Goal: Task Accomplishment & Management: Complete application form

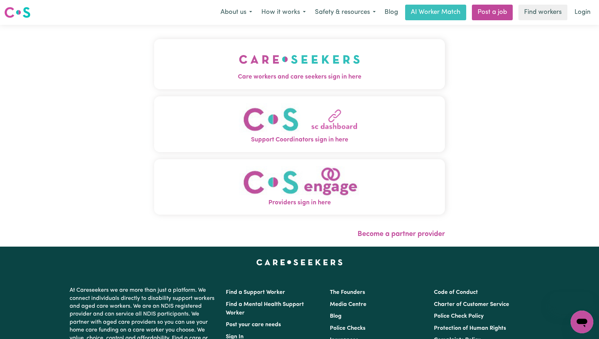
click at [219, 72] on span "Care workers and care seekers sign in here" at bounding box center [299, 76] width 291 height 9
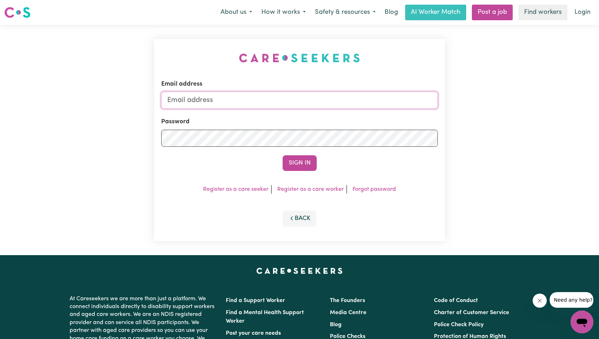
click at [311, 98] on input "Email address" at bounding box center [299, 100] width 277 height 17
type input "superuser~mina20haghighi@yahoo.com"
click at [294, 157] on button "Sign In" at bounding box center [300, 163] width 34 height 16
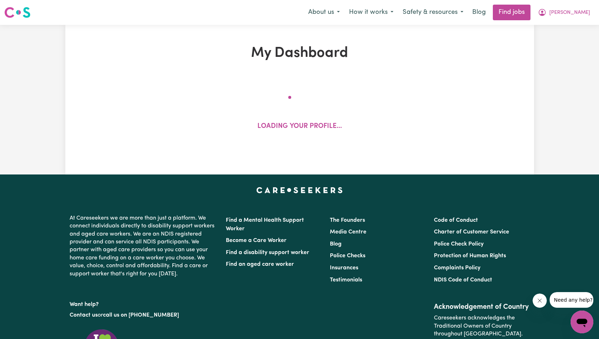
click at [543, 298] on button "Close message from company" at bounding box center [540, 300] width 14 height 14
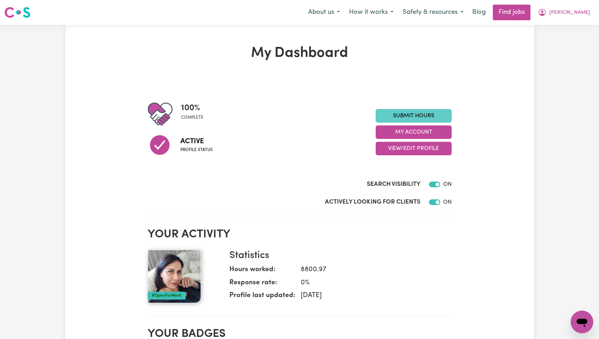
click at [410, 122] on link "Submit Hours" at bounding box center [414, 116] width 76 height 14
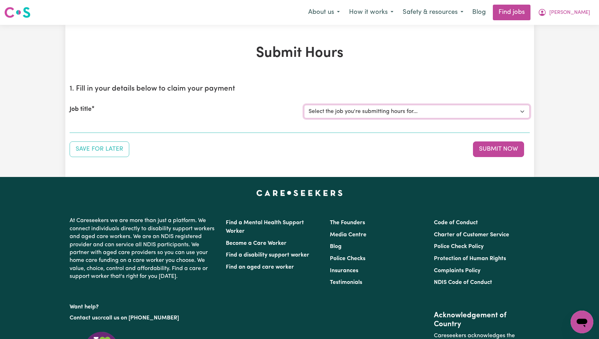
click at [401, 114] on select "Select the job you're submitting hours for... [[PERSON_NAME]] [DEMOGRAPHIC_DATA…" at bounding box center [417, 112] width 226 height 14
click at [392, 111] on select "Select the job you're submitting hours for... [[PERSON_NAME]] [DEMOGRAPHIC_DATA…" at bounding box center [417, 112] width 226 height 14
select select "15138"
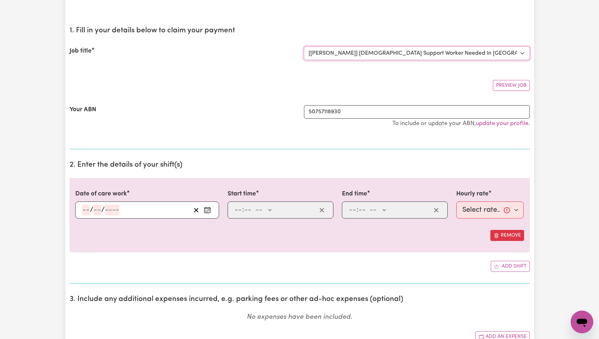
scroll to position [95, 0]
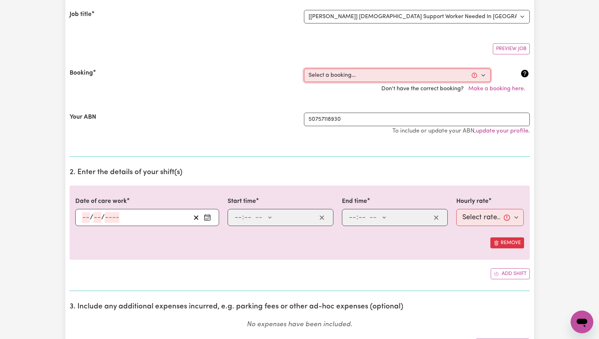
click at [357, 76] on select "Select a booking... [DATE] 07:00am to 09:00am (RECURRING) [DATE] 07:00am to 09:…" at bounding box center [397, 76] width 187 height 14
select select "369392"
type input "2025-10-02"
type input "2"
type input "10"
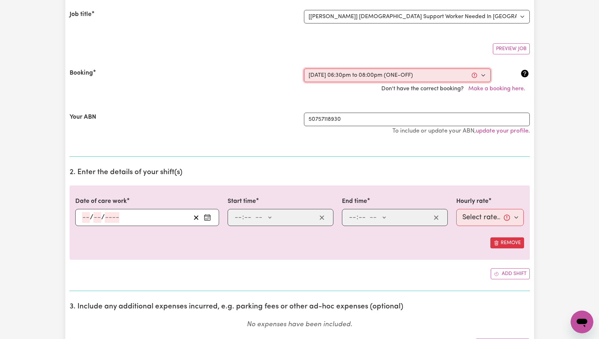
type input "2025"
type input "18:30"
type input "6"
type input "30"
select select "pm"
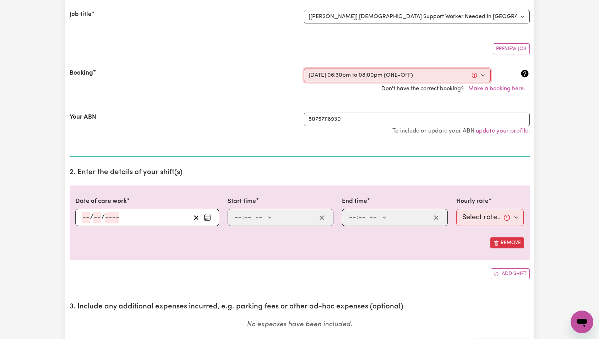
type input "20:00"
type input "8"
type input "0"
select select "pm"
select select "47-Weekday"
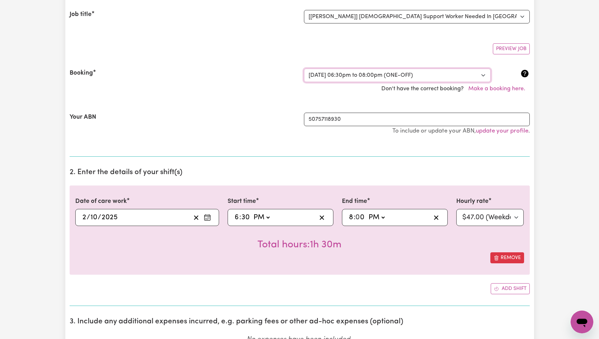
click at [357, 81] on select "Select a booking... [DATE] 07:00am to 09:00am (RECURRING) [DATE] 07:00am to 09:…" at bounding box center [397, 76] width 187 height 14
select select "369393"
select select "pm"
select select "47-Weekday"
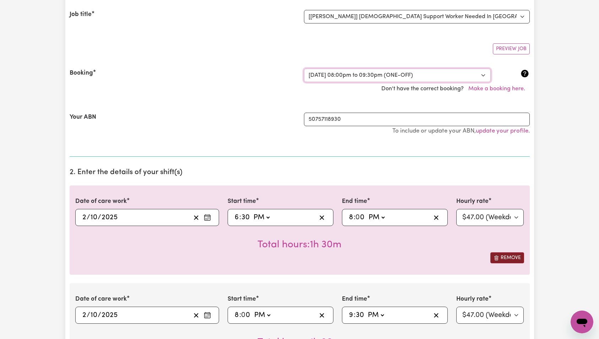
scroll to position [177, 0]
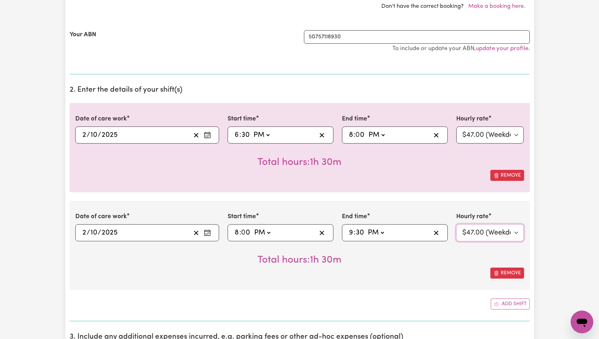
click at [513, 233] on select "Select rate... $47.00 (Weekday)" at bounding box center [491, 232] width 68 height 17
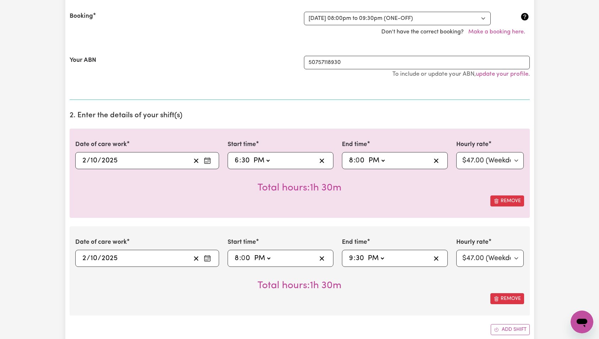
click at [509, 200] on button "Remove" at bounding box center [508, 200] width 34 height 11
type input "20:00"
type input "8"
type input "0"
type input "21:30"
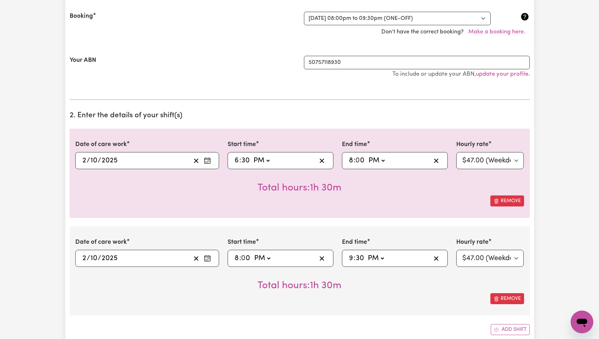
type input "9"
type input "30"
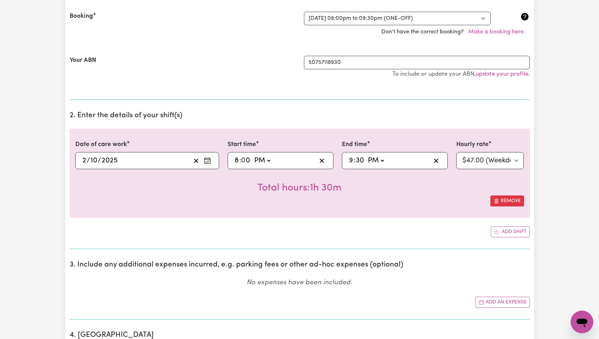
scroll to position [0, 0]
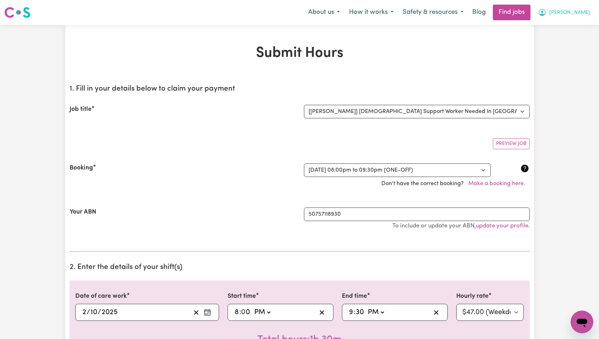
click at [579, 13] on span "[PERSON_NAME]" at bounding box center [570, 13] width 41 height 8
click at [571, 41] on link "My Dashboard" at bounding box center [567, 41] width 56 height 14
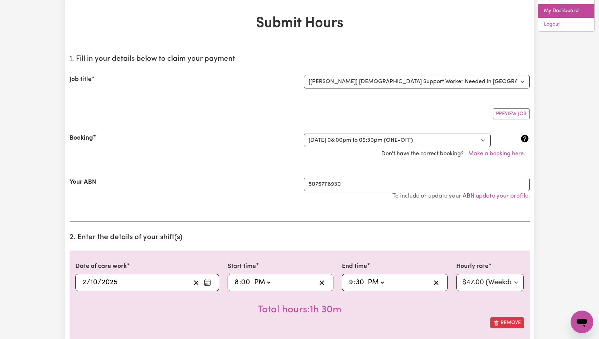
scroll to position [112, 0]
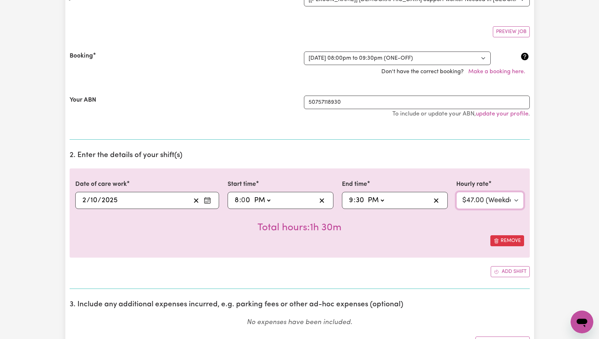
click at [486, 204] on select "Select rate... $47.00 (Weekday)" at bounding box center [491, 200] width 68 height 17
click at [278, 177] on div "Date of care work 2025-10-02 2 / 10 / 2025 Start time 20:00 8 : 0 0 AM PM End t…" at bounding box center [300, 212] width 460 height 89
click at [248, 199] on input "0" at bounding box center [246, 200] width 9 height 11
type input "30"
type input "20:30"
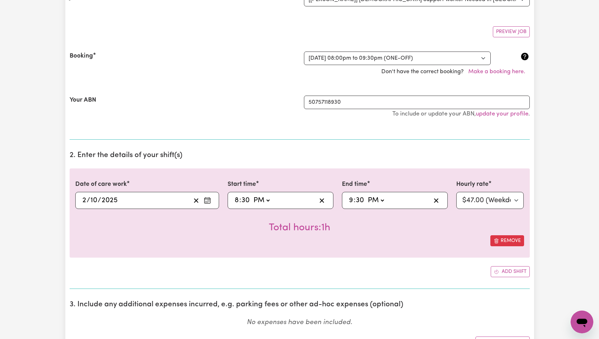
type input "30"
click at [445, 220] on div "Total hours: 1h" at bounding box center [299, 222] width 449 height 26
click at [495, 203] on select "Select rate... $47.00 (Weekday)" at bounding box center [491, 200] width 68 height 17
click at [357, 200] on input "30" at bounding box center [360, 200] width 9 height 11
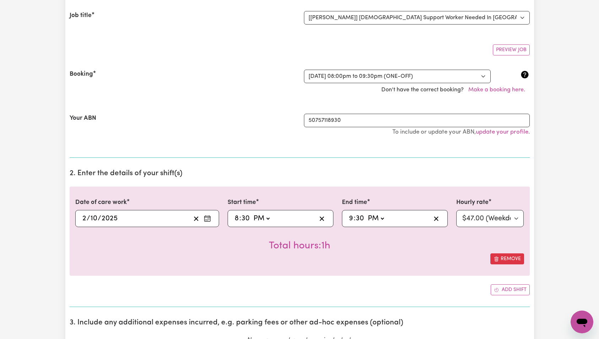
scroll to position [85, 0]
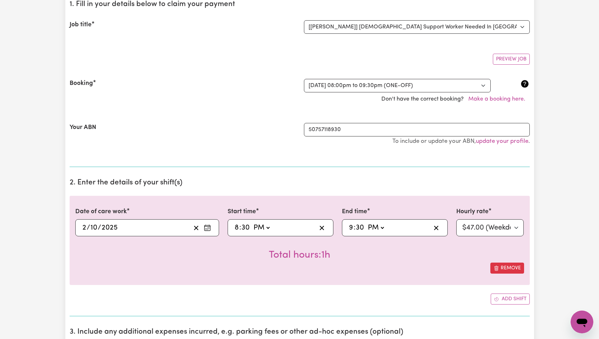
click at [351, 227] on input "9" at bounding box center [351, 227] width 5 height 11
type input "13:30"
type input "1"
type input "22:30"
type input "10"
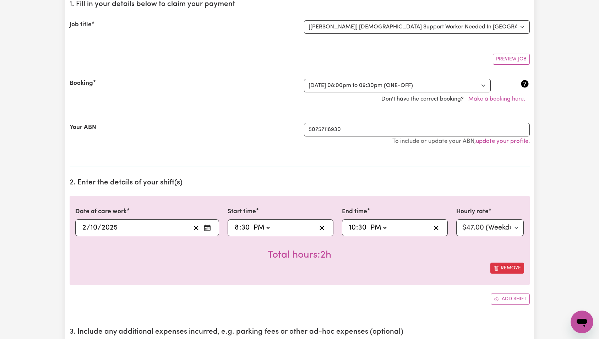
click at [420, 261] on div "Total hours: 2h" at bounding box center [299, 249] width 449 height 26
click at [464, 239] on div "Total hours: 2h" at bounding box center [299, 249] width 449 height 26
click at [481, 229] on select "Select rate... $47.00 (Weekday)" at bounding box center [491, 227] width 68 height 17
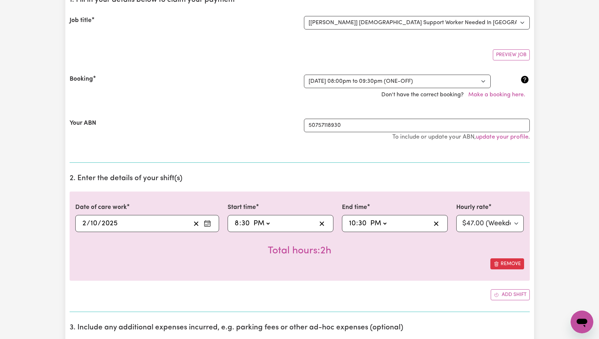
scroll to position [80, 0]
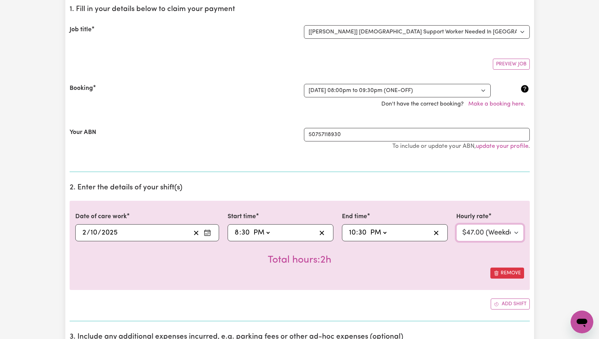
click at [495, 233] on select "Select rate... $47.00 (Weekday)" at bounding box center [491, 232] width 68 height 17
click at [227, 157] on div "Your ABN" at bounding box center [182, 142] width 235 height 29
click at [238, 231] on input "8" at bounding box center [237, 232] width 5 height 11
type input "21:30"
type input "9"
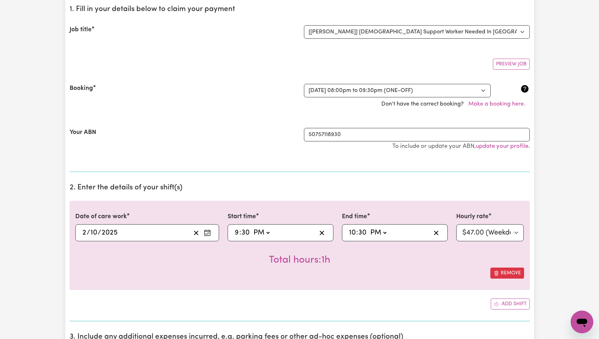
click at [413, 261] on div "Total hours: 1h" at bounding box center [299, 254] width 449 height 26
click at [487, 231] on select "Select rate... $47.00 (Weekday)" at bounding box center [491, 232] width 68 height 17
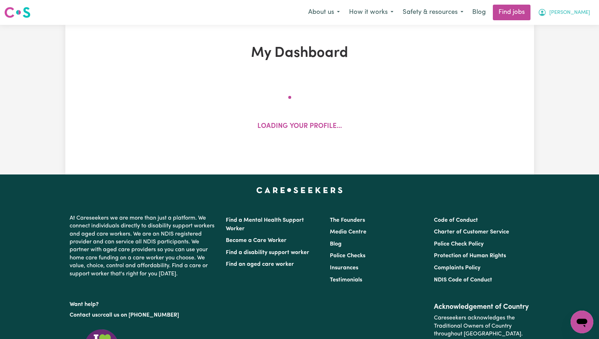
click at [589, 12] on button "[PERSON_NAME]" at bounding box center [564, 12] width 61 height 15
click at [581, 26] on link "My Account" at bounding box center [567, 28] width 56 height 14
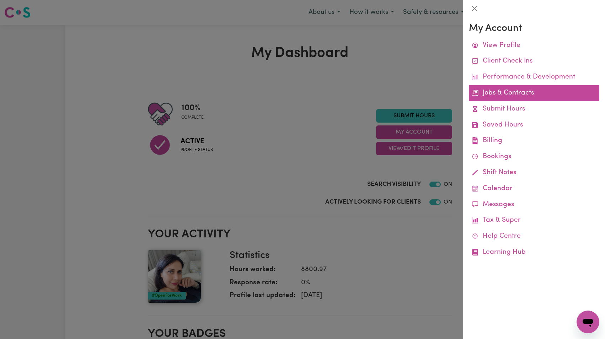
click at [522, 91] on link "Jobs & Contracts" at bounding box center [534, 93] width 130 height 16
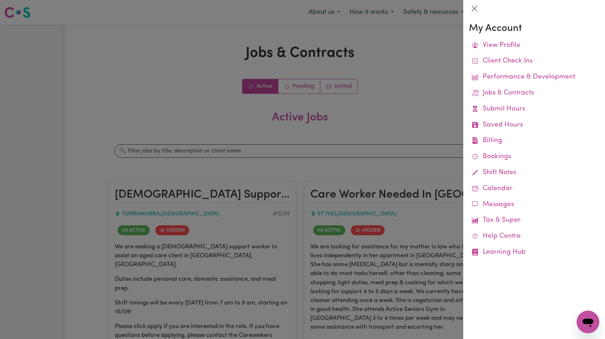
click at [322, 208] on div at bounding box center [302, 169] width 605 height 339
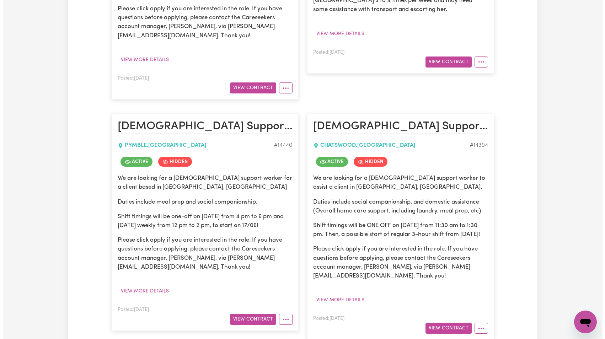
scroll to position [199, 0]
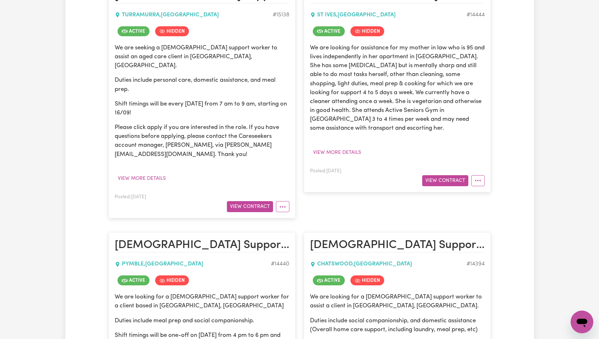
click at [287, 174] on div "We are seeking a female support worker to assist an aged care client in Turramu…" at bounding box center [202, 113] width 175 height 141
click at [266, 201] on button "View Contract" at bounding box center [250, 206] width 46 height 11
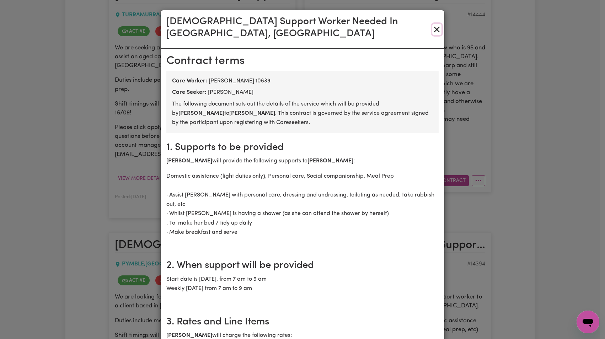
drag, startPoint x: 434, startPoint y: 23, endPoint x: 414, endPoint y: 111, distance: 89.4
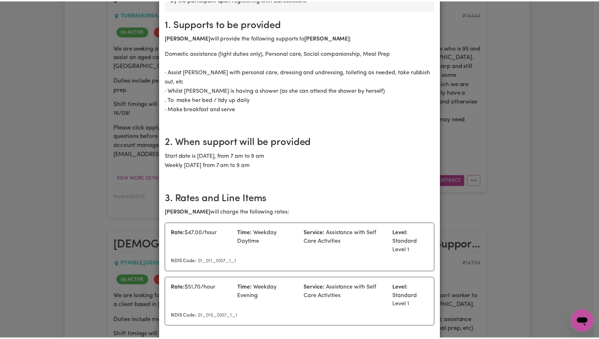
scroll to position [0, 0]
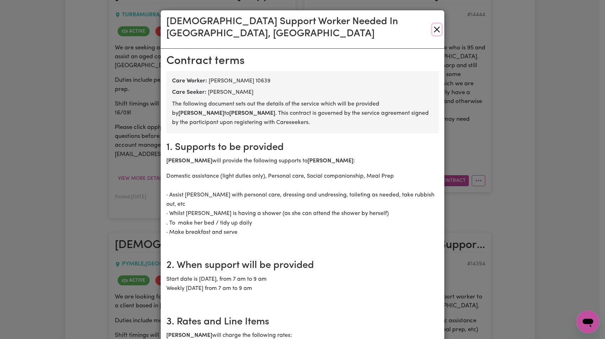
click at [432, 24] on button "Close" at bounding box center [436, 29] width 9 height 11
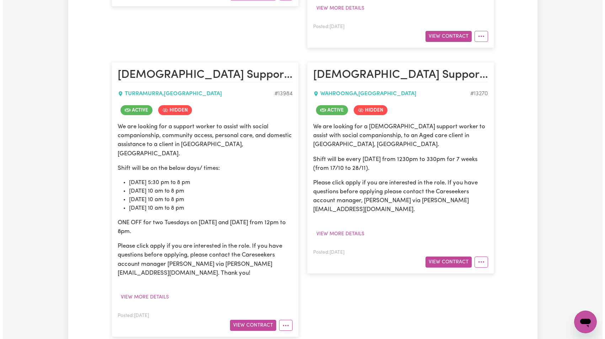
scroll to position [905, 0]
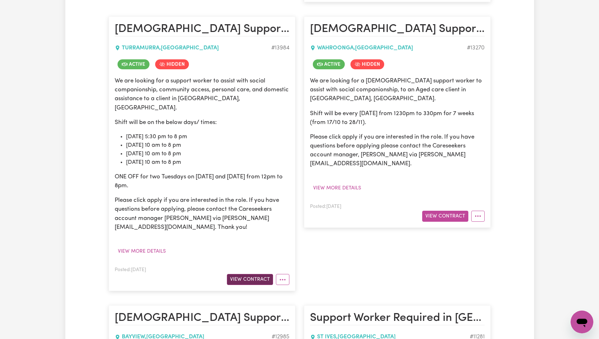
click at [254, 274] on button "View Contract" at bounding box center [250, 279] width 46 height 11
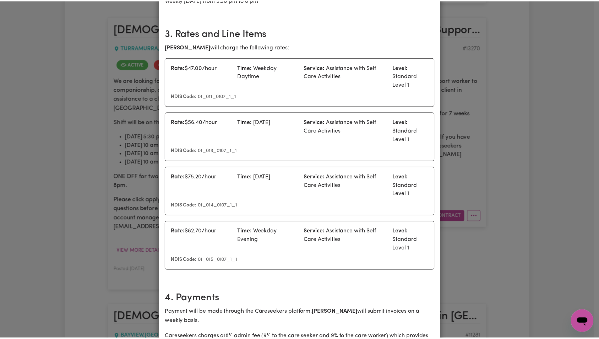
scroll to position [0, 0]
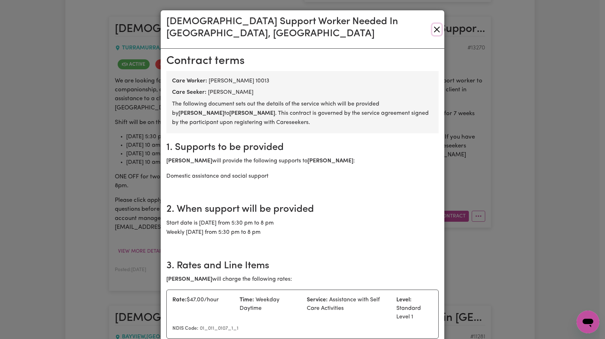
click at [432, 24] on button "Close" at bounding box center [436, 29] width 9 height 11
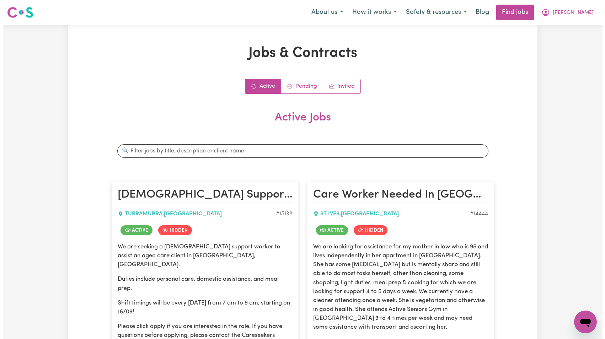
scroll to position [144, 0]
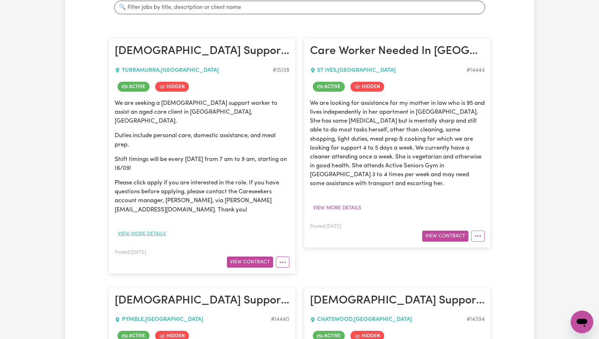
click at [157, 228] on button "View more details" at bounding box center [142, 233] width 54 height 11
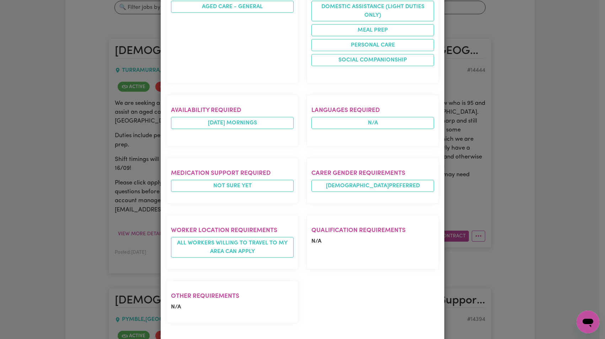
scroll to position [0, 0]
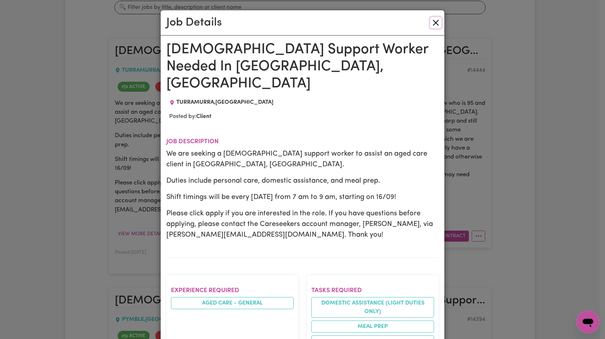
click at [433, 24] on button "Close" at bounding box center [435, 22] width 11 height 11
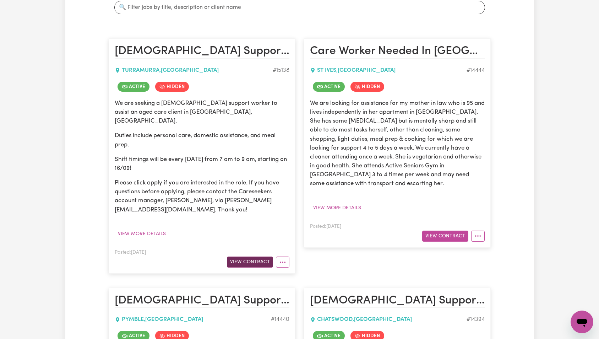
click at [262, 257] on button "View Contract" at bounding box center [250, 262] width 46 height 11
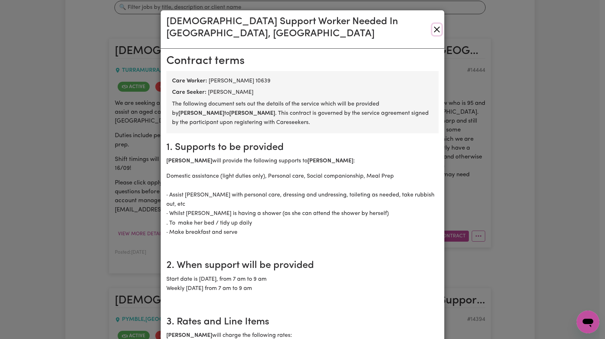
click at [434, 24] on button "Close" at bounding box center [436, 29] width 9 height 11
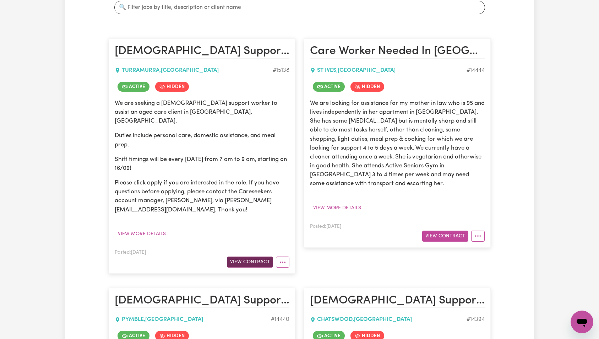
click at [253, 257] on button "View Contract" at bounding box center [250, 262] width 46 height 11
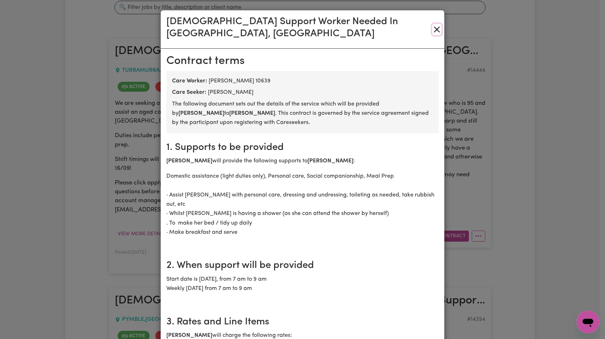
click at [434, 24] on button "Close" at bounding box center [436, 29] width 9 height 11
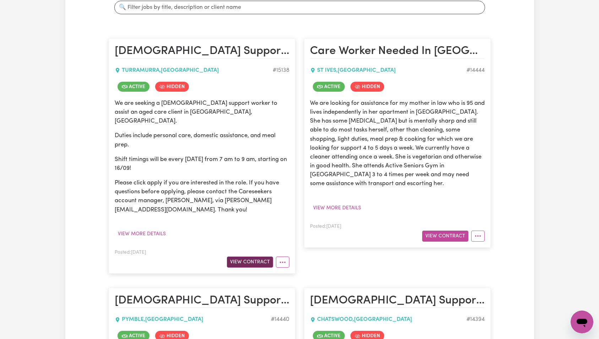
click at [257, 257] on button "View Contract" at bounding box center [250, 262] width 46 height 11
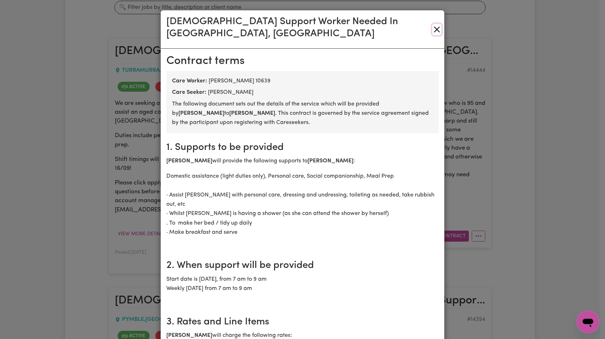
click at [434, 24] on button "Close" at bounding box center [436, 29] width 9 height 11
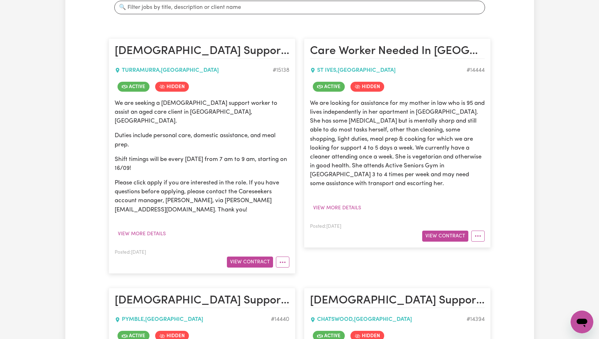
click at [282, 110] on p "We are seeking a female support worker to assist an aged care client in Turramu…" at bounding box center [202, 112] width 175 height 27
click at [246, 257] on button "View Contract" at bounding box center [250, 262] width 46 height 11
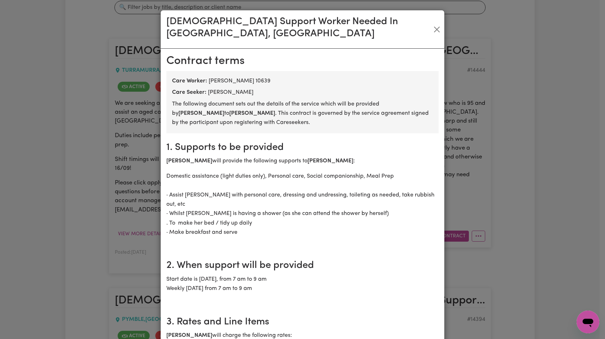
scroll to position [196, 0]
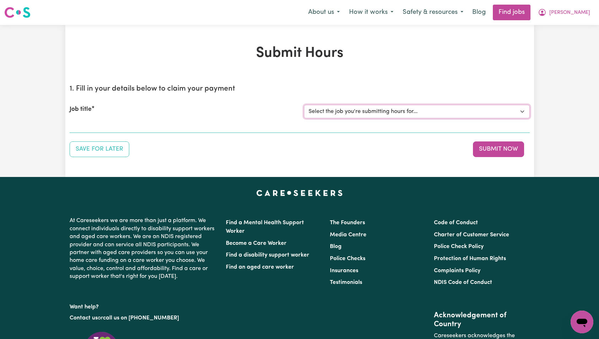
click at [381, 114] on select "Select the job you're submitting hours for... [[PERSON_NAME]] [DEMOGRAPHIC_DATA…" at bounding box center [417, 112] width 226 height 14
click at [416, 108] on select "Select the job you're submitting hours for... [[PERSON_NAME]] [DEMOGRAPHIC_DATA…" at bounding box center [417, 112] width 226 height 14
select select "15138"
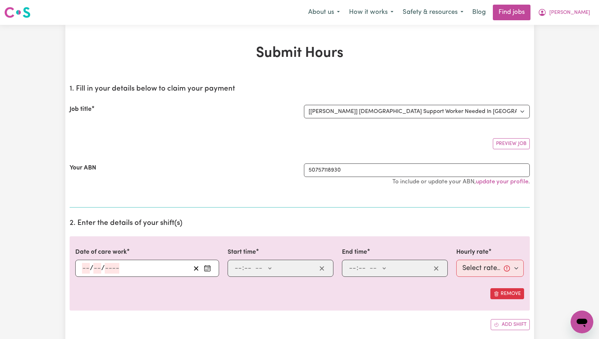
click at [465, 82] on section "1. Fill in your details below to claim your payment Job title Select the job yo…" at bounding box center [300, 143] width 460 height 129
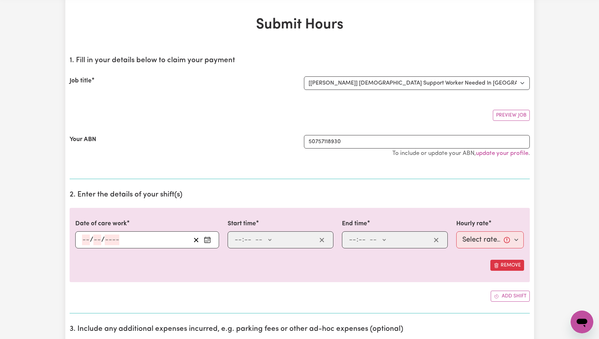
scroll to position [57, 0]
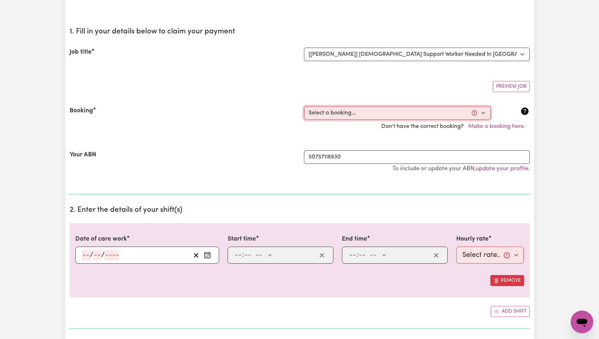
click at [362, 109] on select "Select a booking... [DATE] 07:00am to 09:00am (RECURRING) [DATE] 07:00am to 09:…" at bounding box center [397, 113] width 187 height 14
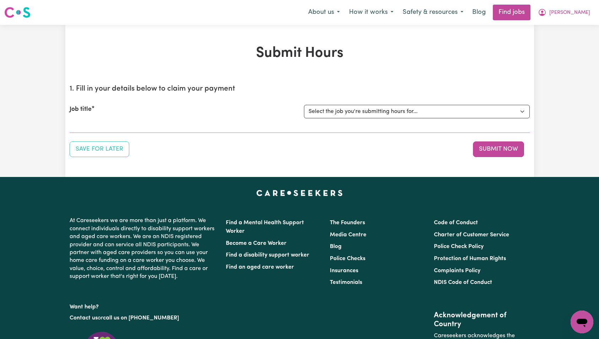
click at [316, 79] on div "Submit Hours 1. Fill in your details below to claim your payment Job title Sele…" at bounding box center [299, 101] width 469 height 112
click at [336, 117] on select "Select the job you're submitting hours for... [[PERSON_NAME]] [DEMOGRAPHIC_DATA…" at bounding box center [417, 112] width 226 height 14
select select "15138"
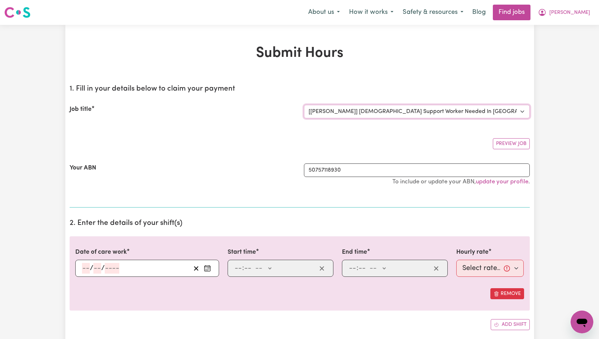
scroll to position [46, 0]
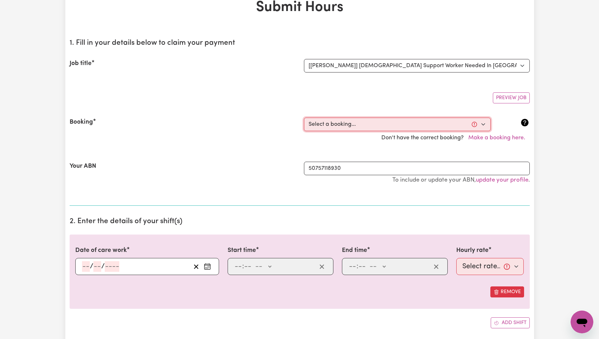
click at [448, 118] on select "Select a booking... [DATE] 07:00am to 09:00am (RECURRING) [DATE] 07:00am to 09:…" at bounding box center [397, 125] width 187 height 14
select select "369392"
type input "2025-10-02"
type input "2"
type input "10"
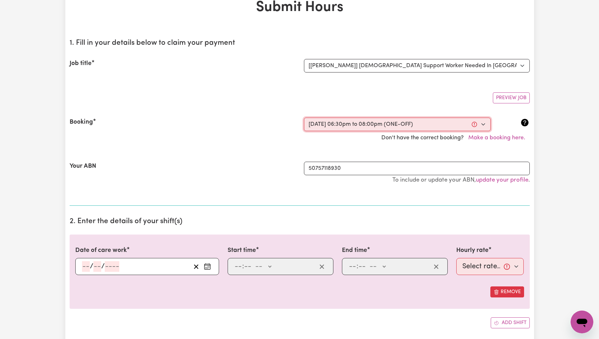
type input "2025"
type input "18:30"
type input "6"
type input "30"
select select "pm"
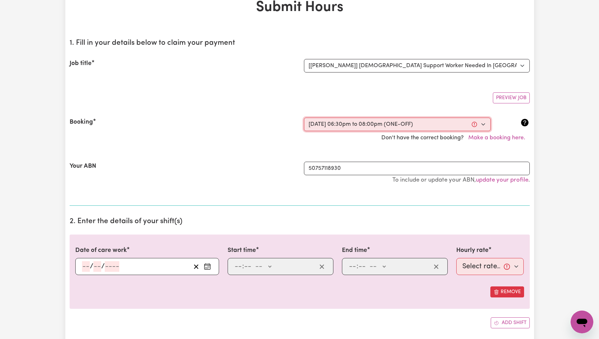
type input "20:00"
type input "8"
type input "0"
select select "pm"
select select "47-Weekday"
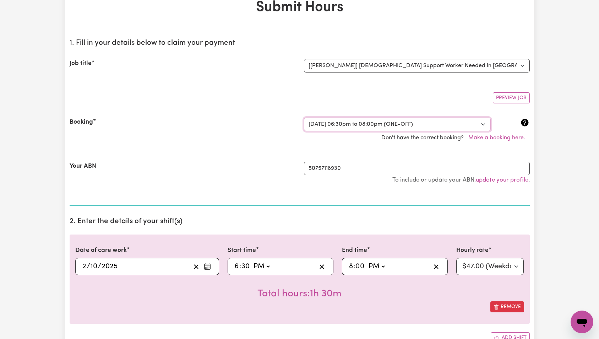
scroll to position [70, 0]
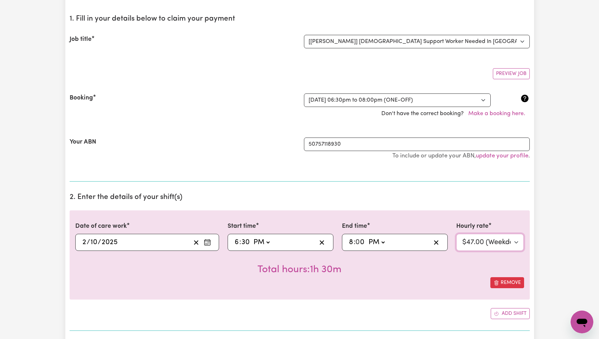
click at [485, 242] on select "Select rate... $47.00 (Weekday)" at bounding box center [491, 242] width 68 height 17
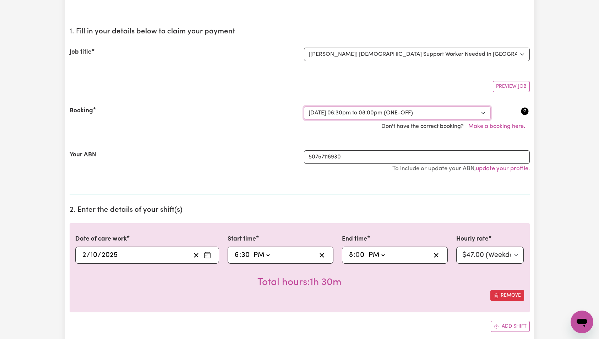
click at [438, 112] on select "Select a booking... [DATE] 07:00am to 09:00am (RECURRING) [DATE] 07:00am to 09:…" at bounding box center [397, 113] width 187 height 14
select select "369393"
select select "pm"
select select "47-Weekday"
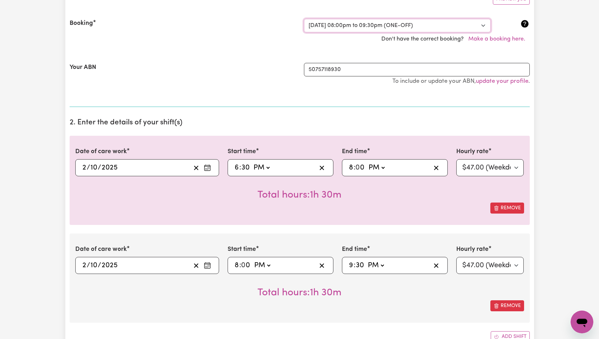
scroll to position [156, 0]
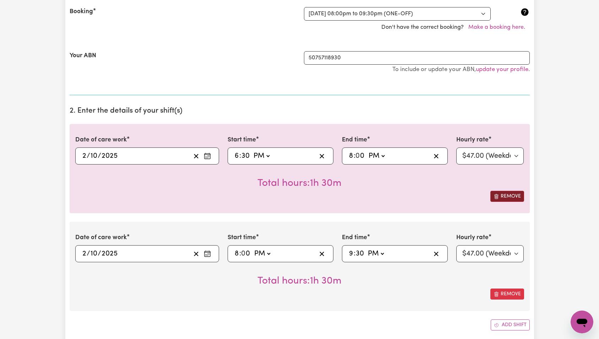
click at [509, 196] on button "Remove" at bounding box center [508, 196] width 34 height 11
type input "20:00"
type input "8"
type input "0"
type input "21:30"
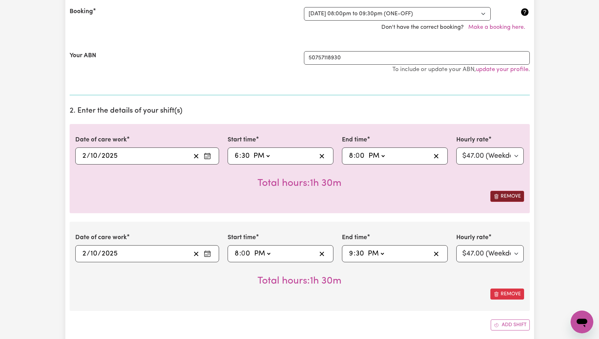
type input "9"
type input "30"
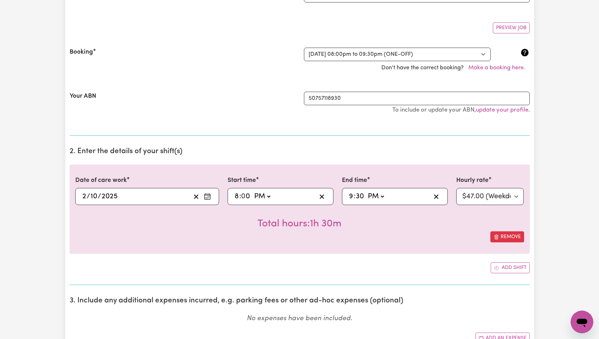
scroll to position [102, 0]
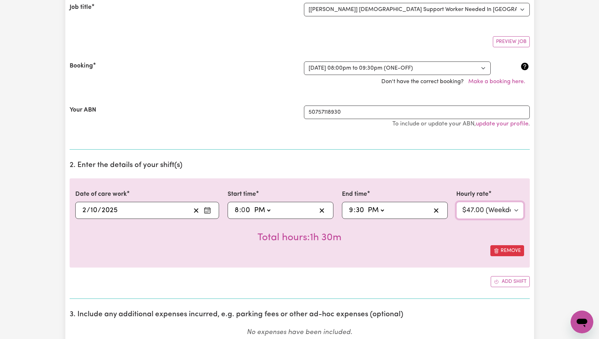
click at [491, 217] on select "Select rate... $47.00 (Weekday)" at bounding box center [491, 210] width 68 height 17
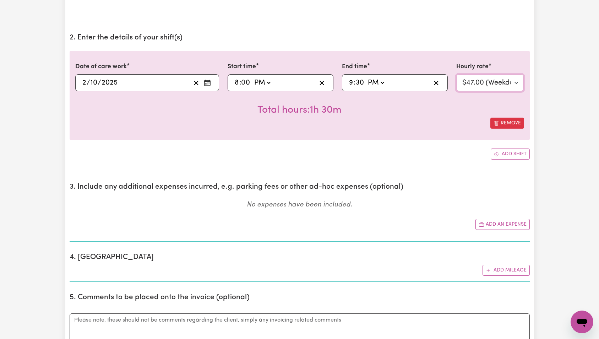
scroll to position [0, 0]
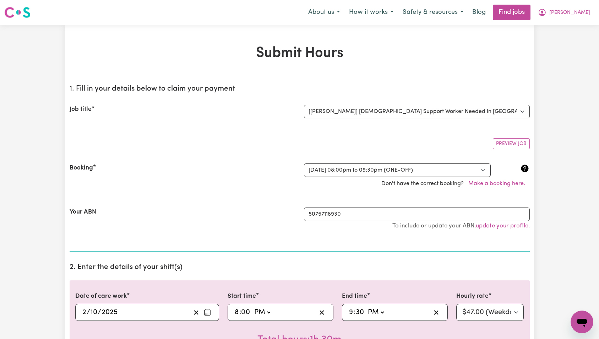
click at [482, 61] on h1 "Submit Hours" at bounding box center [300, 53] width 460 height 17
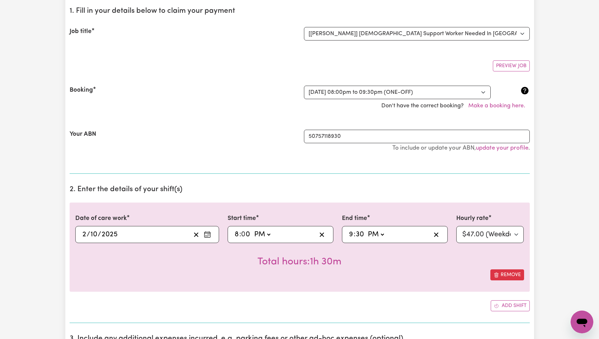
click at [237, 235] on input "8" at bounding box center [237, 234] width 5 height 11
type input "13:00"
type input "1"
type input "23:00"
type input "11"
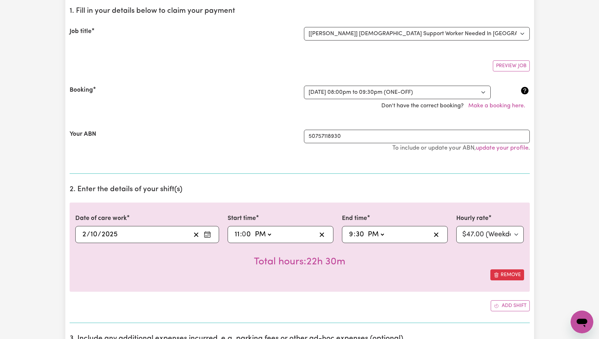
type input "23:03"
type input "3"
type input "23:30"
type input "30"
click at [486, 235] on select "Select rate... $47.00 (Weekday)" at bounding box center [491, 234] width 68 height 17
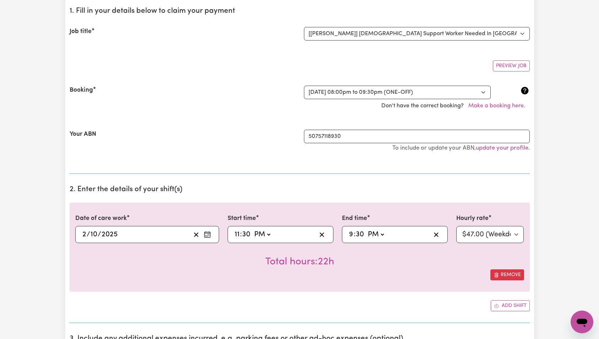
click at [350, 235] on input "9" at bounding box center [351, 234] width 5 height 11
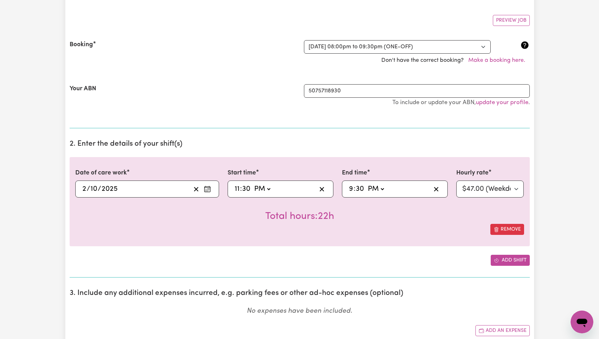
click at [514, 259] on button "Add shift" at bounding box center [510, 260] width 39 height 11
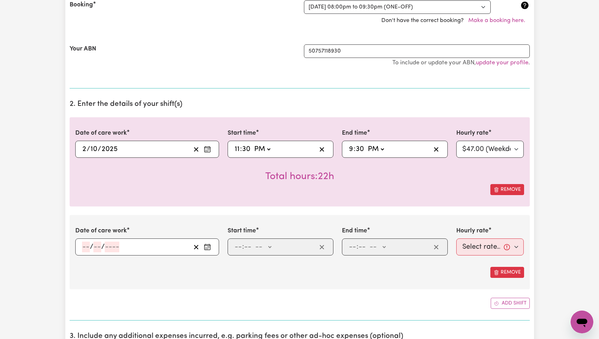
scroll to position [199, 0]
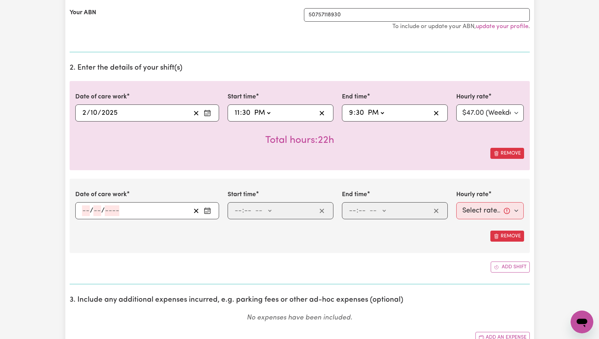
click at [114, 209] on input "number" at bounding box center [112, 210] width 15 height 11
drag, startPoint x: 246, startPoint y: 157, endPoint x: 230, endPoint y: 159, distance: 16.1
click at [246, 157] on div "Remove" at bounding box center [299, 153] width 449 height 11
click at [117, 215] on input "number" at bounding box center [112, 210] width 15 height 11
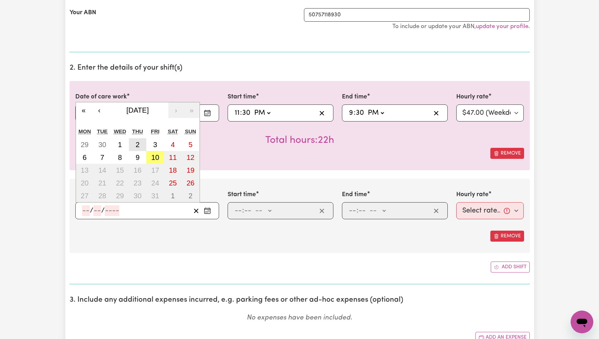
click at [139, 146] on abbr "2" at bounding box center [138, 145] width 4 height 8
type input "2025-10-02"
type input "2"
type input "10"
type input "2025"
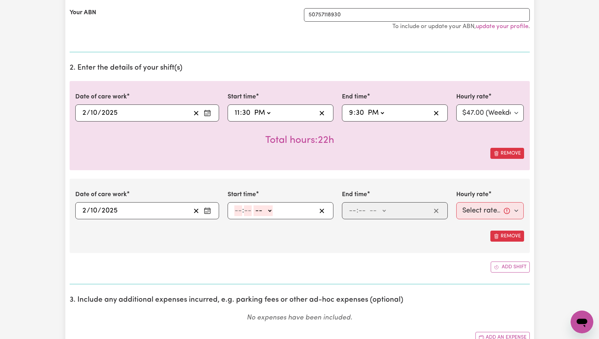
click at [239, 211] on input "number" at bounding box center [239, 210] width 8 height 11
type input "11"
type input "30"
select select "pm"
type input "23:30"
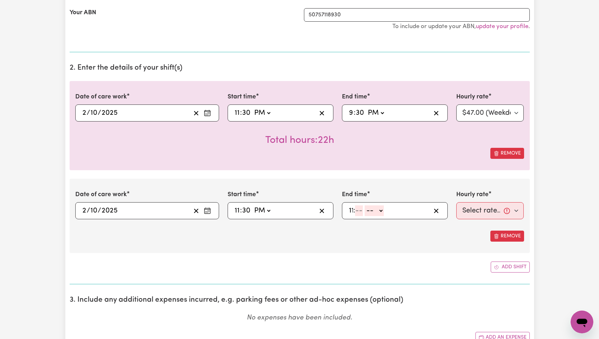
type input "11"
type input "45"
select select "pm"
type input "23:45"
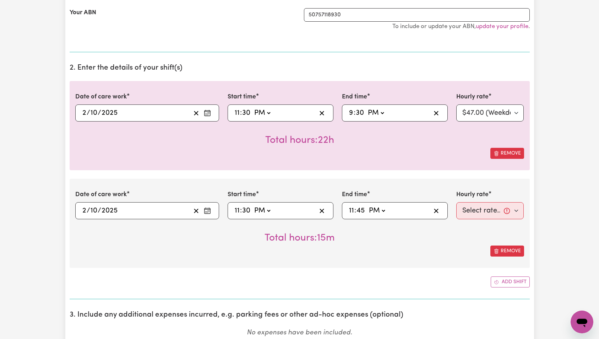
click at [421, 229] on div "Total hours: 15m" at bounding box center [299, 232] width 449 height 26
click at [473, 209] on select "Select rate... $47.00 (Weekday)" at bounding box center [491, 210] width 68 height 17
select select "47-Weekday"
click at [452, 183] on div "Date of care work 2025-10-02 2 / 10 / 2025 « ‹ October 2025 › » Mon Tue Wed Thu…" at bounding box center [300, 223] width 460 height 89
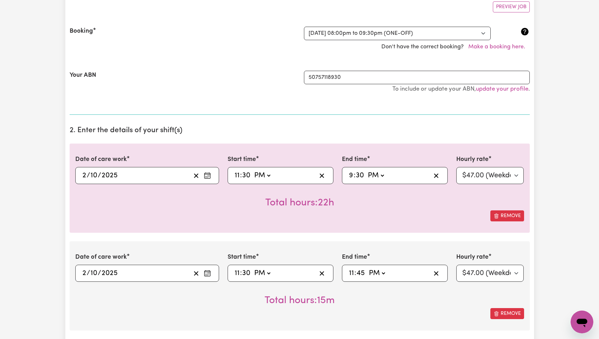
scroll to position [0, 0]
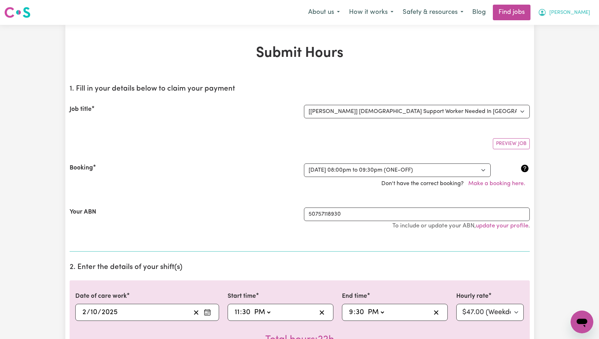
click at [581, 12] on span "[PERSON_NAME]" at bounding box center [570, 13] width 41 height 8
click at [582, 39] on link "My Dashboard" at bounding box center [567, 41] width 56 height 14
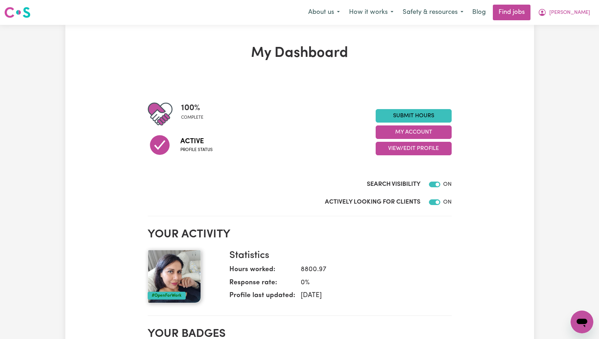
click at [423, 111] on link "Submit Hours" at bounding box center [414, 116] width 76 height 14
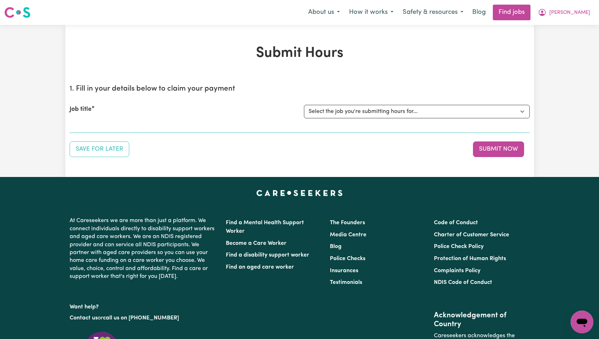
click at [431, 116] on select "Select the job you're submitting hours for... [[PERSON_NAME]] [DEMOGRAPHIC_DATA…" at bounding box center [417, 112] width 226 height 14
select select "15138"
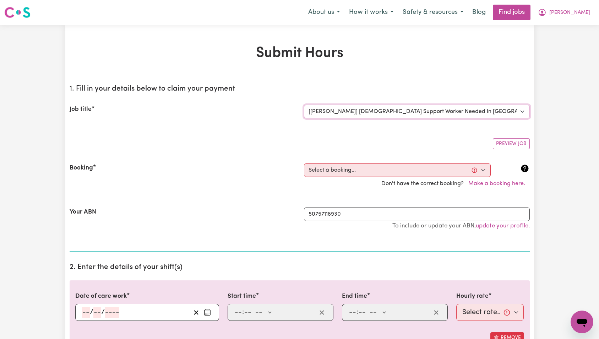
scroll to position [50, 0]
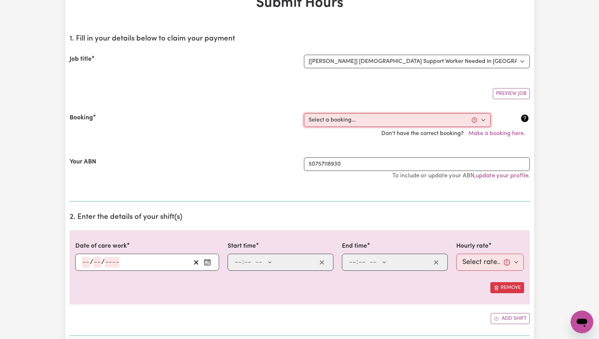
click at [384, 122] on select "Select a booking... [DATE] 07:00am to 09:00am (RECURRING) [DATE] 07:00am to 09:…" at bounding box center [397, 120] width 187 height 14
select select "366418"
type input "2025-10-07"
type input "7"
type input "10"
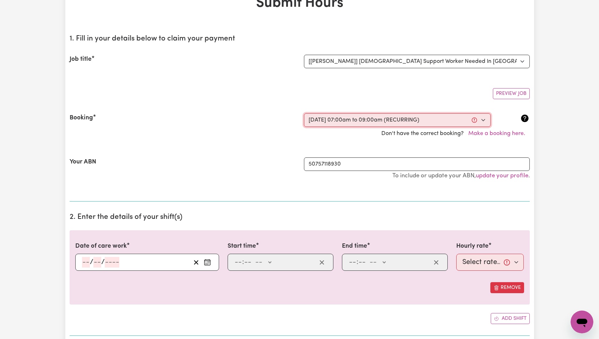
type input "2025"
type input "07:00"
type input "7"
type input "0"
select select "am"
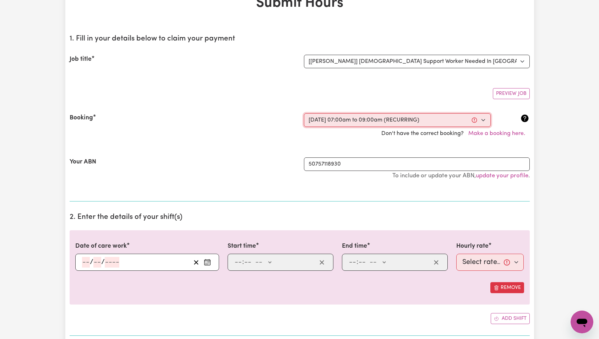
type input "09:00"
type input "9"
type input "0"
select select "am"
select select "47-Weekday"
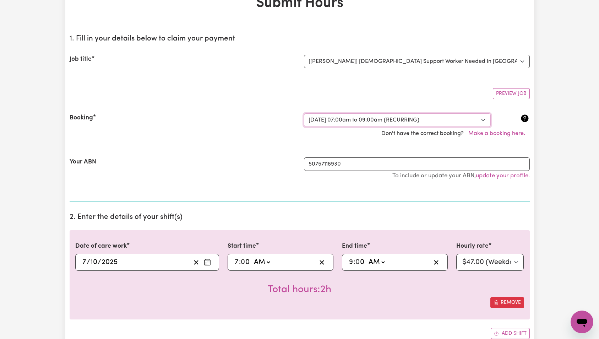
scroll to position [138, 0]
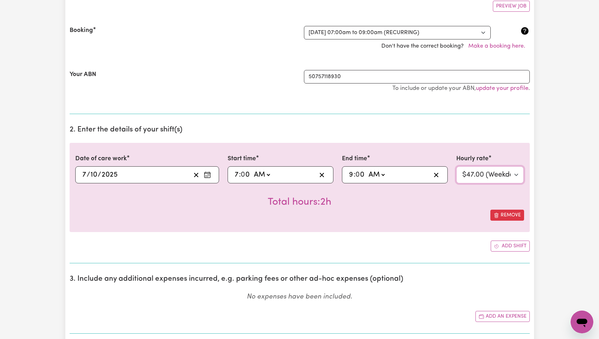
click at [464, 171] on select "Select rate... $47.00 (Weekday)" at bounding box center [491, 174] width 68 height 17
click at [242, 174] on input "0" at bounding box center [245, 174] width 9 height 11
click at [236, 174] on input "7" at bounding box center [237, 174] width 5 height 11
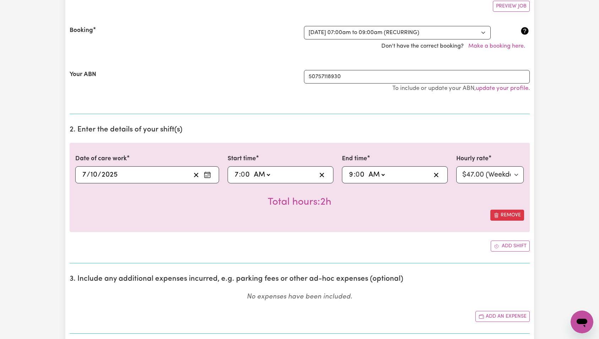
click at [236, 174] on input "7" at bounding box center [237, 174] width 5 height 11
type input "08:00"
type input "8"
click at [260, 177] on select "AM PM" at bounding box center [262, 174] width 19 height 11
select select "pm"
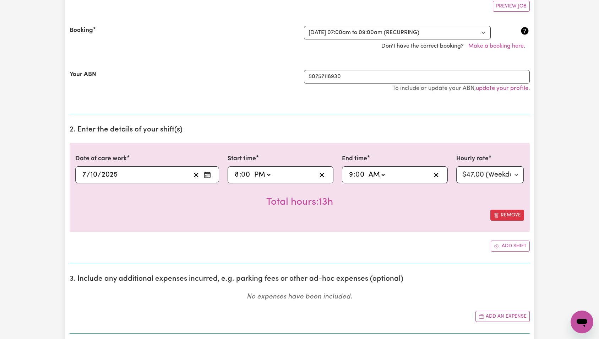
click at [235, 172] on input "8" at bounding box center [237, 174] width 5 height 11
type input "21:00"
type input "9"
type input "01:00"
type input "1"
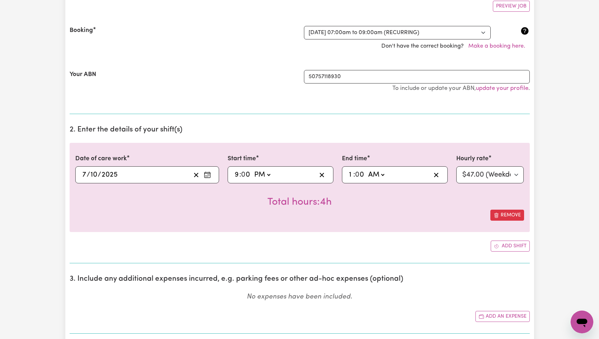
type input "11:00"
type input "11"
click at [377, 174] on select "AM PM" at bounding box center [377, 174] width 19 height 11
select select "pm"
type input "23:00"
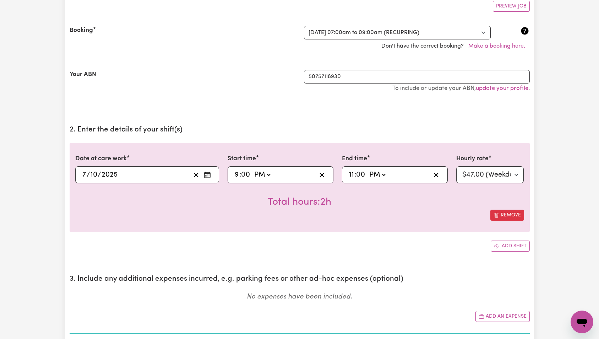
click at [518, 135] on section "2. Enter the details of your shift(s) Date of care work 2025-10-07 7 / 10 / 202…" at bounding box center [300, 192] width 460 height 144
click at [505, 166] on select "Select rate... $47.00 (Weekday)" at bounding box center [491, 174] width 68 height 17
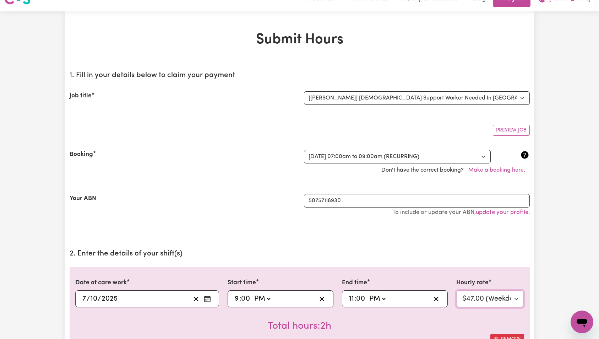
scroll to position [75, 0]
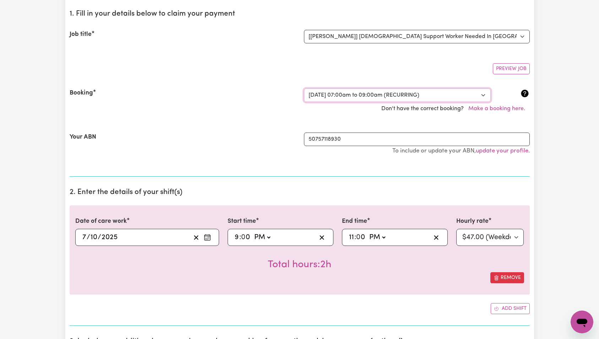
click at [368, 92] on select "Select a booking... [DATE] 07:00am to 09:00am (RECURRING) [DATE] 07:00am to 09:…" at bounding box center [397, 95] width 187 height 14
select select "369393"
select select "pm"
select select "47-Weekday"
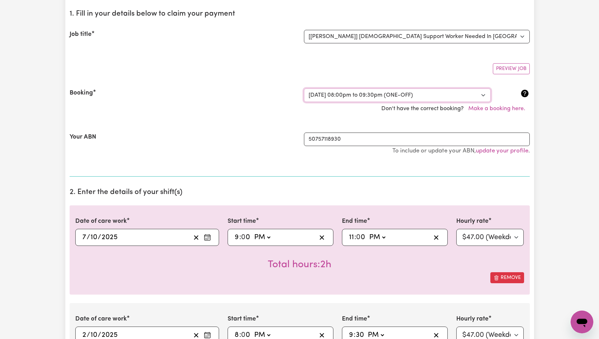
scroll to position [161, 0]
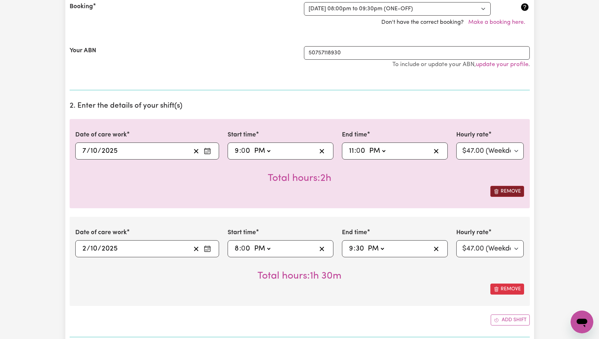
click at [517, 191] on button "Remove" at bounding box center [508, 191] width 34 height 11
type input "2025-10-02"
type input "2"
type input "20:00"
type input "8"
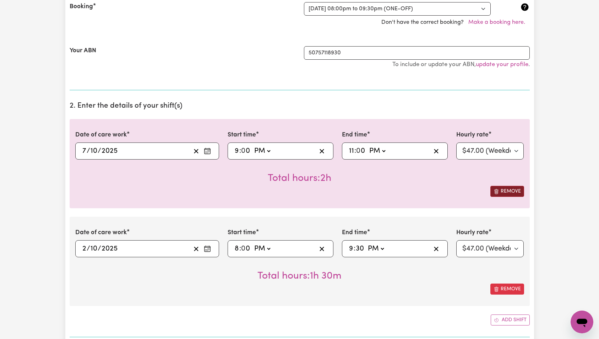
type input "21:30"
type input "9"
type input "30"
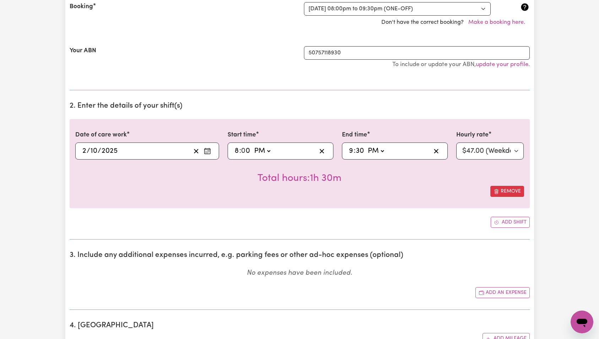
scroll to position [171, 0]
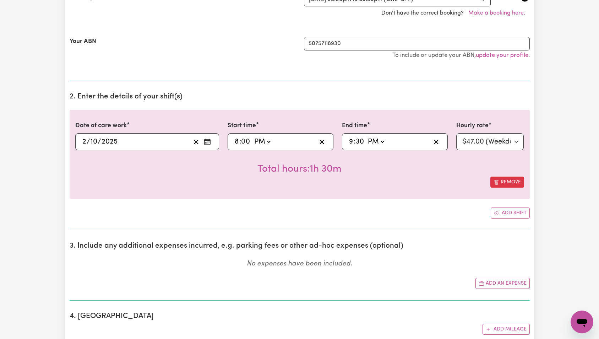
click at [238, 143] on input "8" at bounding box center [237, 141] width 5 height 11
type input "18:00"
type input "6"
click at [237, 142] on input "6" at bounding box center [237, 141] width 5 height 11
type input "17:00"
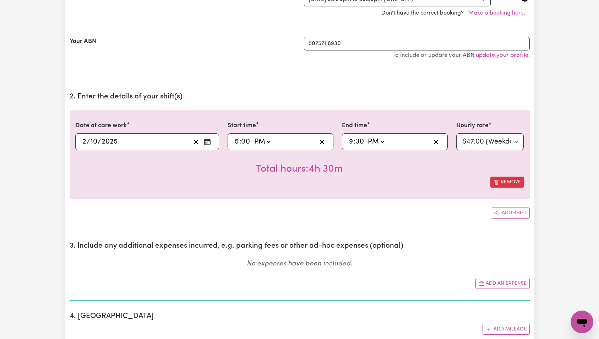
type input "5"
type input "18:30"
type input "6"
click at [421, 173] on div "Total hours: 1h 30m" at bounding box center [299, 163] width 449 height 26
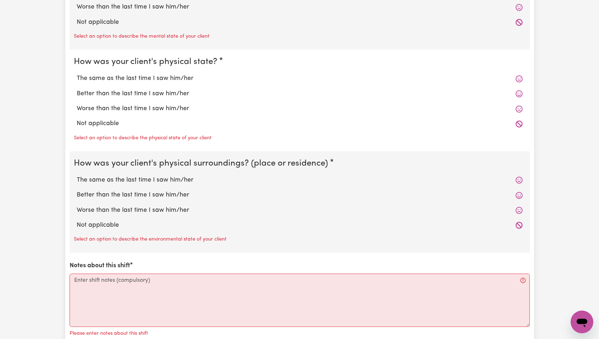
scroll to position [722, 0]
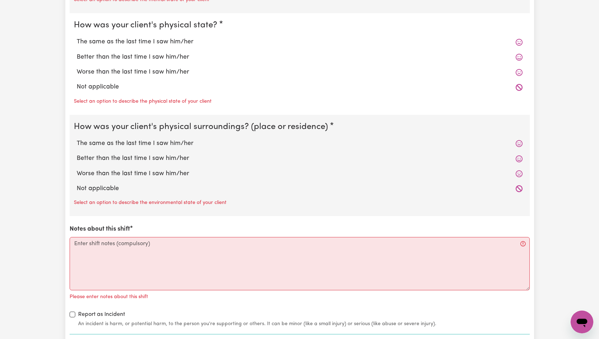
click at [95, 82] on div "Not applicable" at bounding box center [300, 87] width 452 height 15
click at [96, 86] on label "Not applicable" at bounding box center [300, 86] width 446 height 9
click at [77, 82] on input "Not applicable" at bounding box center [76, 82] width 0 height 0
radio input "true"
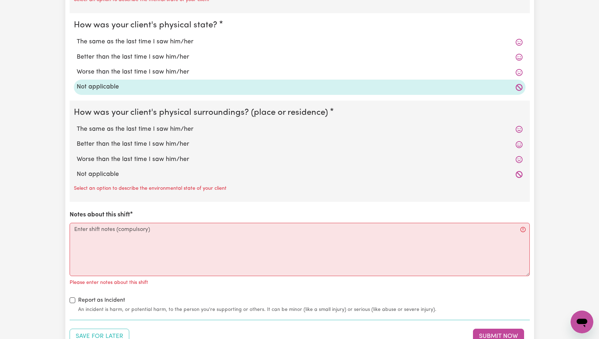
click at [92, 168] on div "Not applicable" at bounding box center [300, 174] width 452 height 15
click at [101, 178] on label "Not applicable" at bounding box center [300, 174] width 446 height 9
click at [77, 170] on input "Not applicable" at bounding box center [76, 169] width 0 height 0
radio input "true"
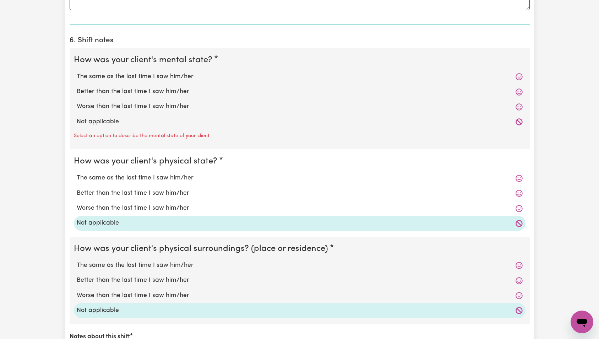
click at [108, 118] on label "Not applicable" at bounding box center [300, 121] width 446 height 9
click at [77, 117] on input "Not applicable" at bounding box center [76, 117] width 0 height 0
radio input "true"
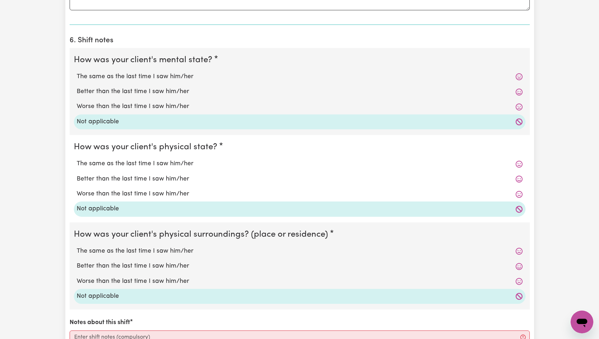
scroll to position [705, 0]
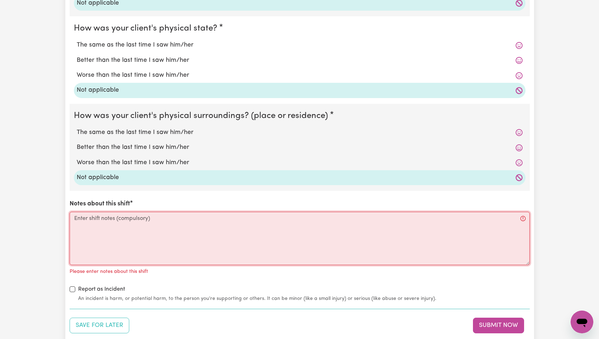
drag, startPoint x: 141, startPoint y: 237, endPoint x: 145, endPoint y: 234, distance: 5.3
click at [141, 237] on textarea "Notes about this shift" at bounding box center [300, 238] width 460 height 53
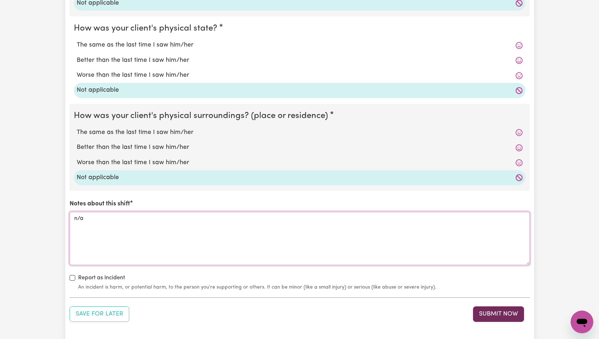
type textarea "n/a"
click at [498, 316] on button "Submit Now" at bounding box center [498, 314] width 51 height 16
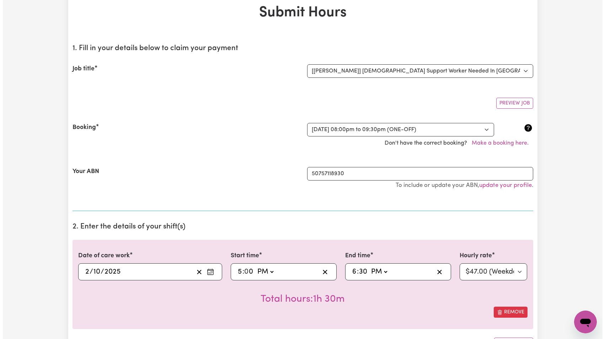
scroll to position [0, 0]
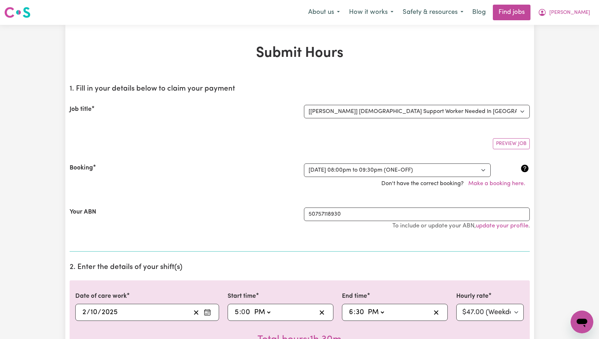
drag, startPoint x: 585, startPoint y: 10, endPoint x: 579, endPoint y: 20, distance: 11.6
click at [585, 10] on span "[PERSON_NAME]" at bounding box center [570, 13] width 41 height 8
click at [575, 25] on link "My Account" at bounding box center [567, 28] width 56 height 14
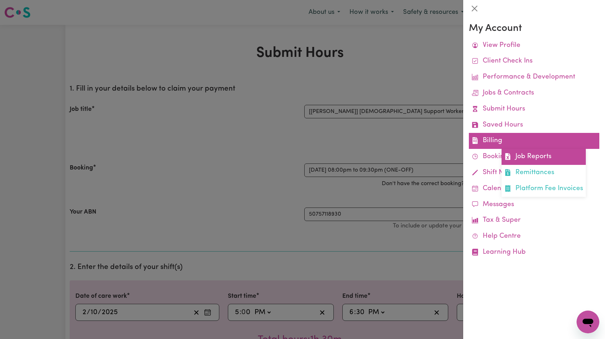
click at [521, 153] on link "Job Reports" at bounding box center [543, 157] width 84 height 16
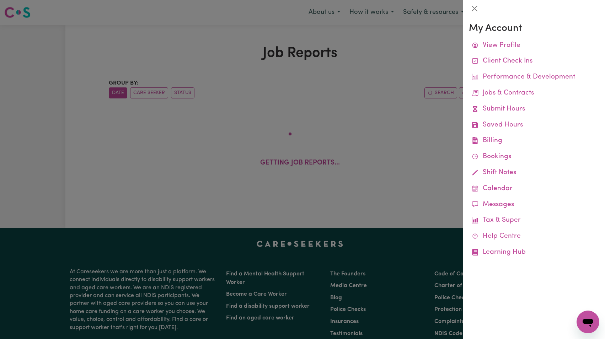
click at [377, 119] on div at bounding box center [302, 169] width 605 height 339
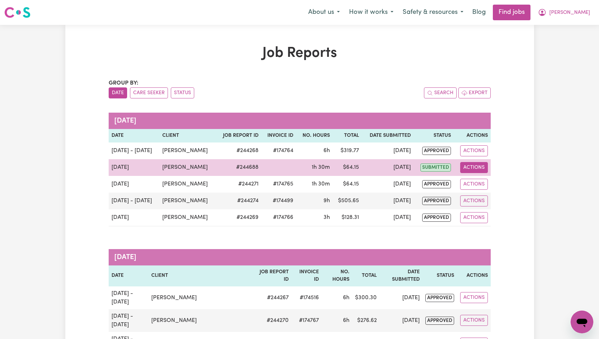
click at [471, 168] on button "Actions" at bounding box center [474, 167] width 28 height 11
click at [486, 182] on link "View Job Report" at bounding box center [491, 184] width 61 height 14
select select "pm"
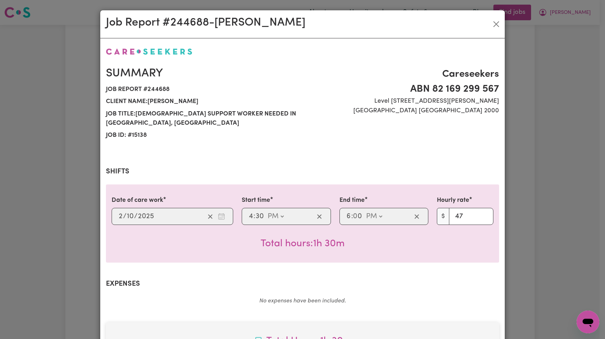
scroll to position [35, 0]
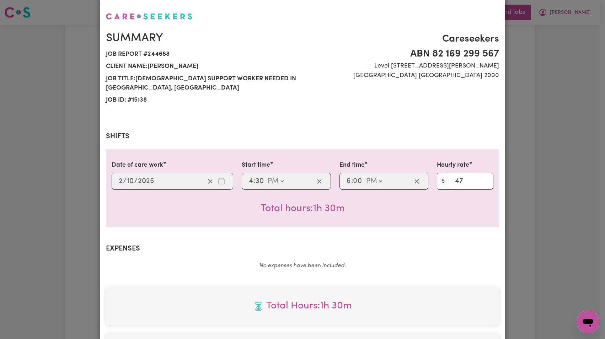
select select "47-Weekday"
click at [468, 149] on div "Date of care work 2025-10-02 2 / 10 / 2025 Start time 16:30 4 : 30 AM PM End ti…" at bounding box center [302, 188] width 393 height 78
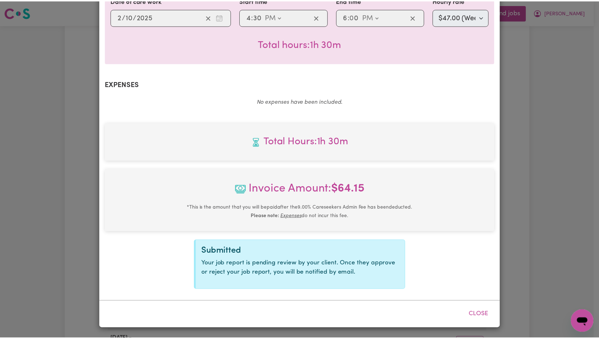
scroll to position [0, 0]
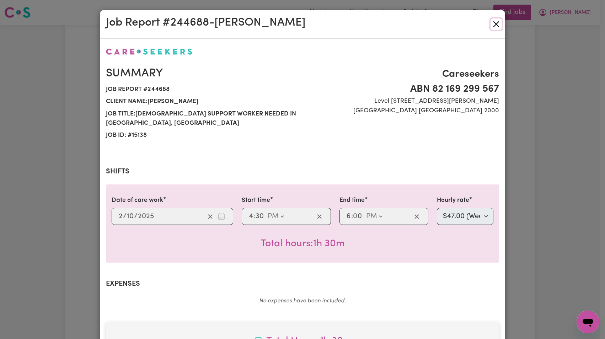
click at [490, 26] on button "Close" at bounding box center [495, 23] width 11 height 11
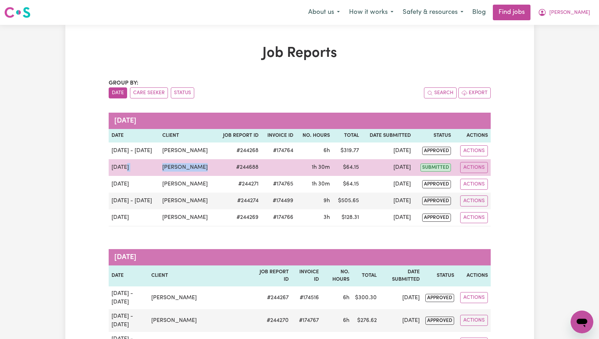
drag, startPoint x: 154, startPoint y: 163, endPoint x: 211, endPoint y: 167, distance: 56.6
click at [211, 167] on tr "Oct 2 Kamal Foster # 244688 1h 30m $ 64.15 Oct 10 submitted Actions View Job Re…" at bounding box center [300, 167] width 382 height 17
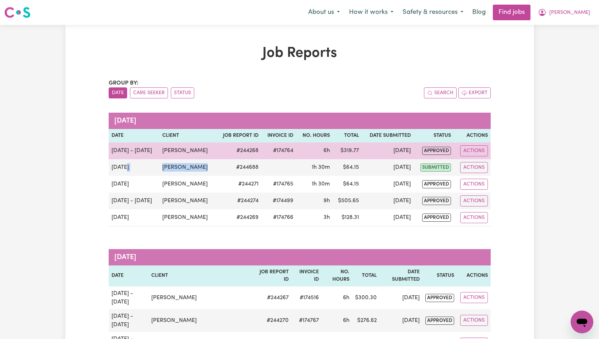
copy tr "Kamal Foster"
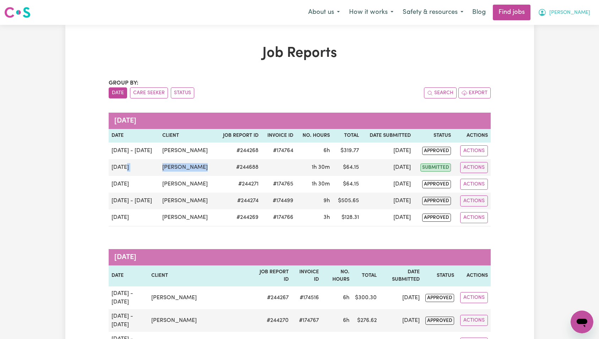
click at [581, 13] on span "[PERSON_NAME]" at bounding box center [570, 13] width 41 height 8
click at [572, 53] on link "Logout" at bounding box center [567, 55] width 56 height 14
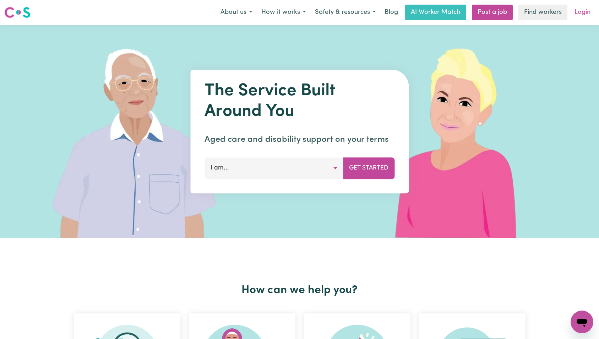
click at [584, 16] on link "Login" at bounding box center [583, 13] width 25 height 16
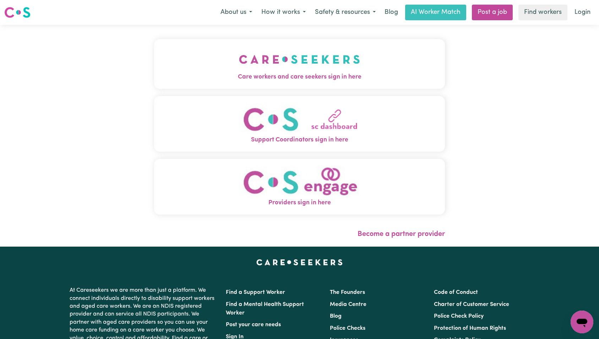
click at [239, 61] on img "Care workers and care seekers sign in here" at bounding box center [299, 59] width 121 height 26
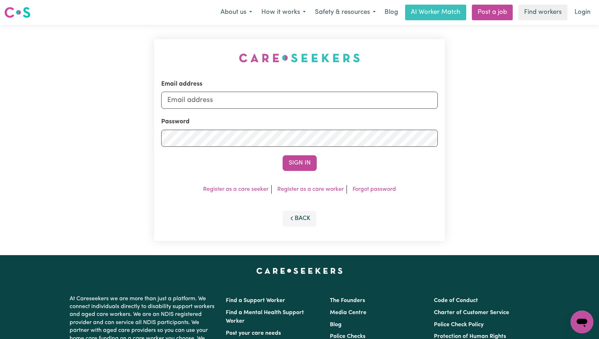
click at [300, 111] on form "Email address Password Sign In" at bounding box center [299, 125] width 277 height 91
click at [300, 103] on input "Email address" at bounding box center [299, 100] width 277 height 17
type input "superuser~KamalFosterKNC@careseekers.com.au"
click at [293, 161] on button "Sign In" at bounding box center [300, 163] width 34 height 16
